Goal: Task Accomplishment & Management: Manage account settings

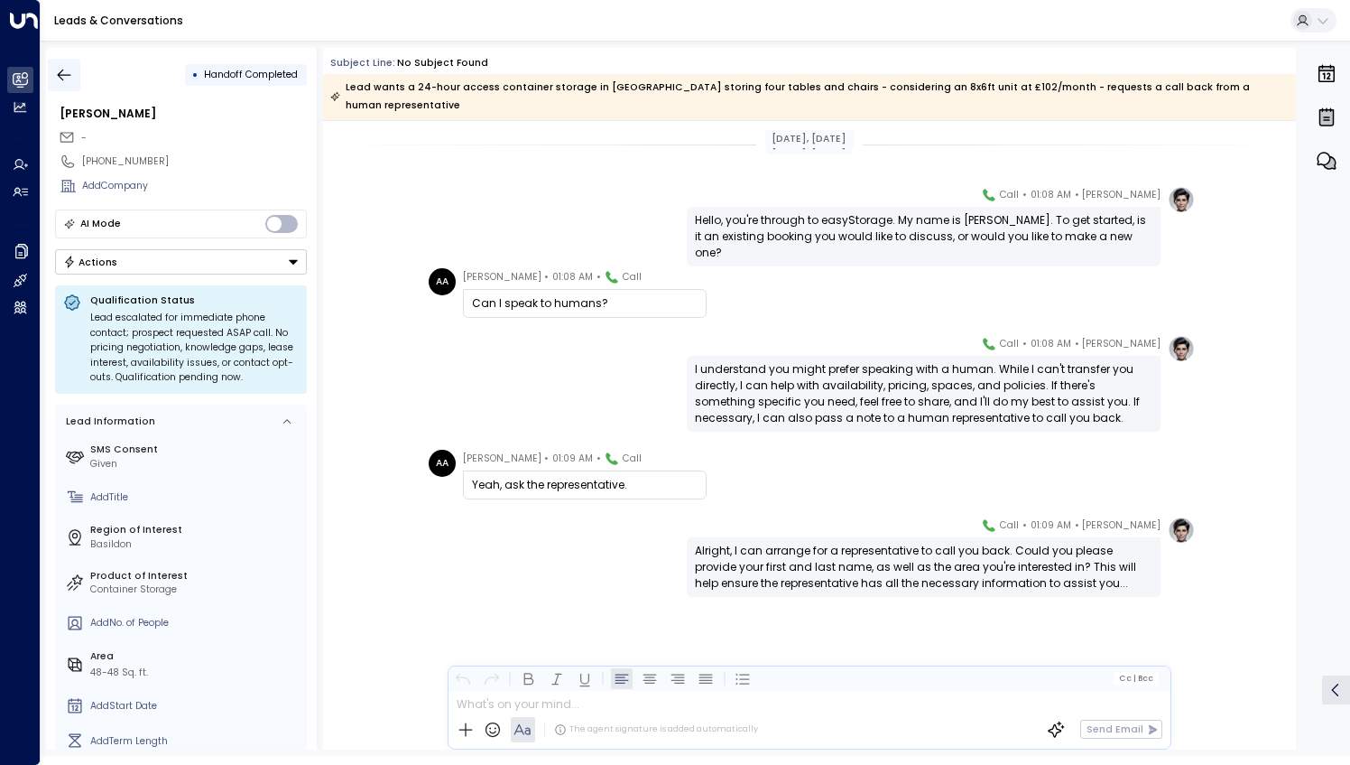
click at [70, 72] on icon "button" at bounding box center [64, 75] width 18 height 18
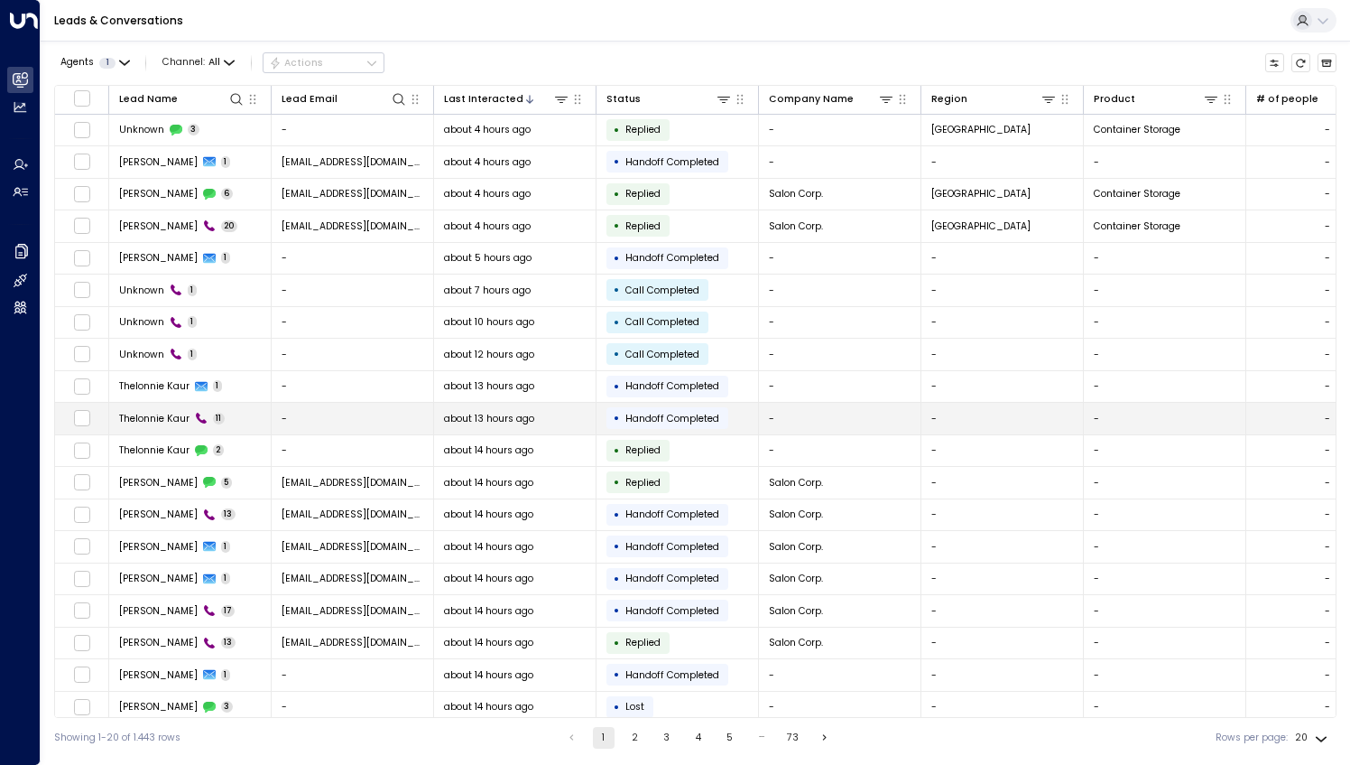
click at [368, 411] on td "-" at bounding box center [353, 419] width 162 height 32
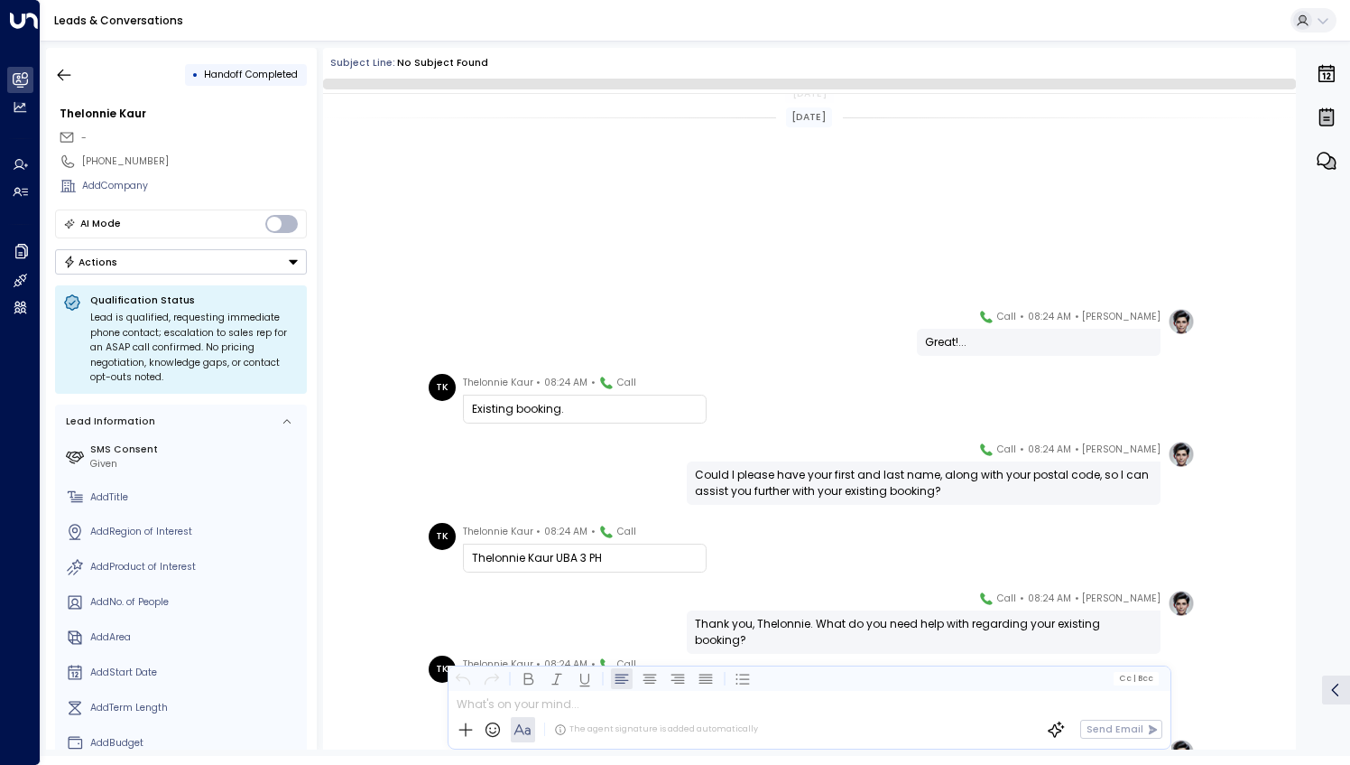
scroll to position [337, 0]
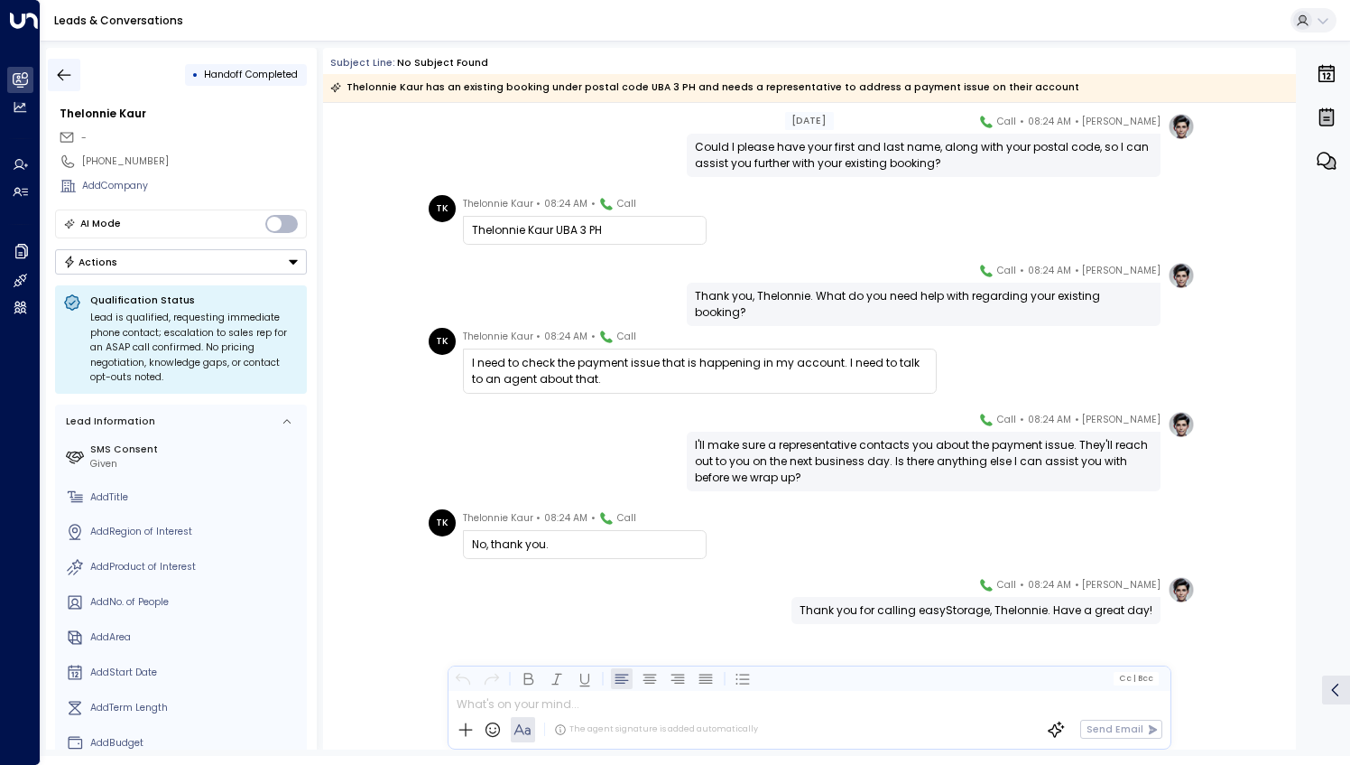
click at [63, 79] on icon "button" at bounding box center [65, 75] width 14 height 12
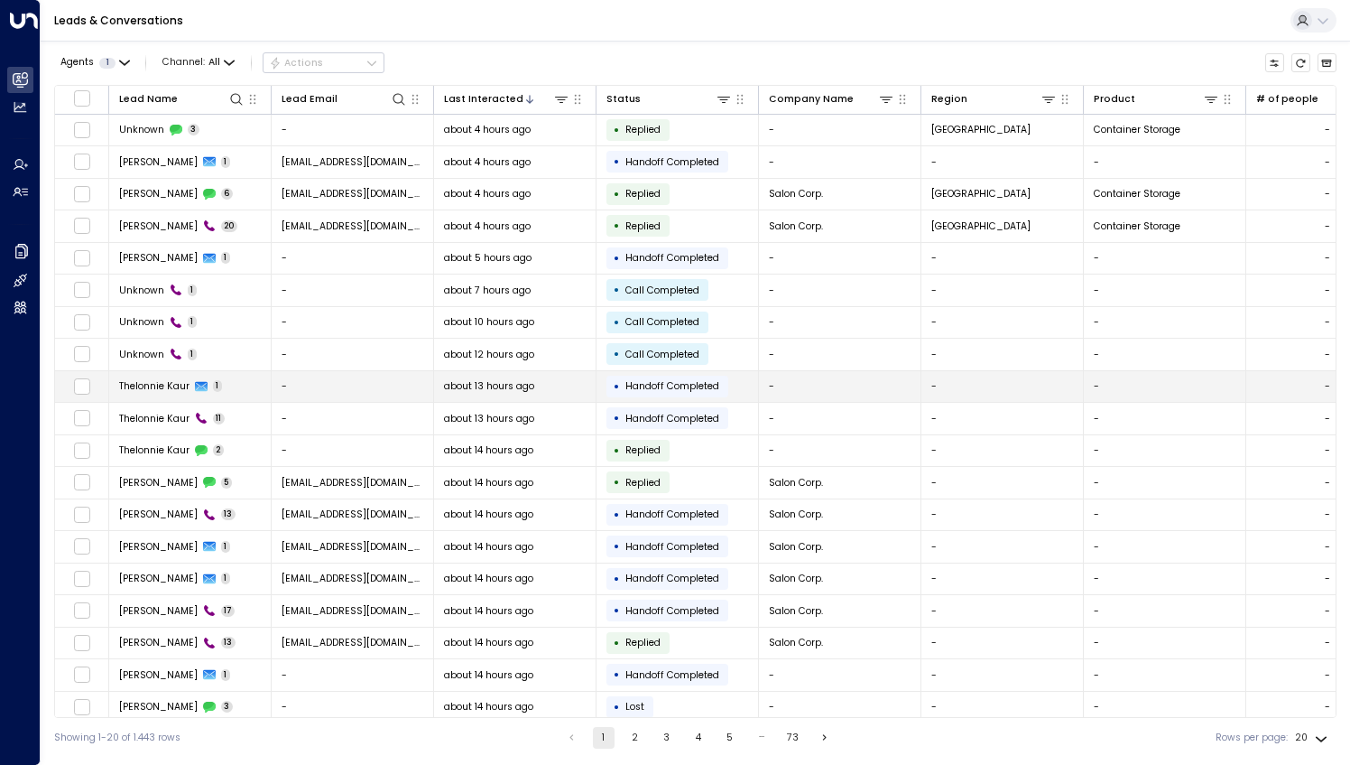
click at [677, 386] on span "Handoff Completed" at bounding box center [673, 386] width 94 height 14
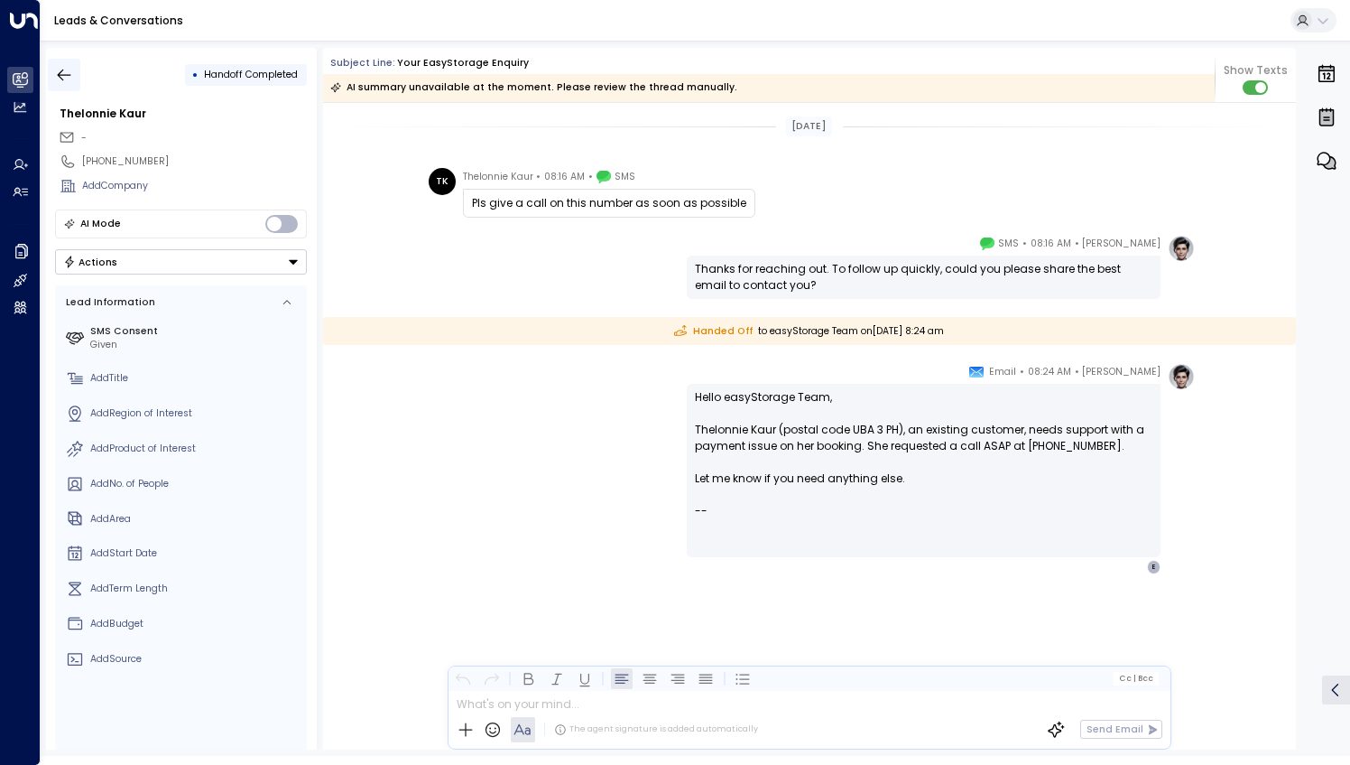
click at [61, 69] on icon "button" at bounding box center [64, 75] width 18 height 18
